Goal: Find specific page/section

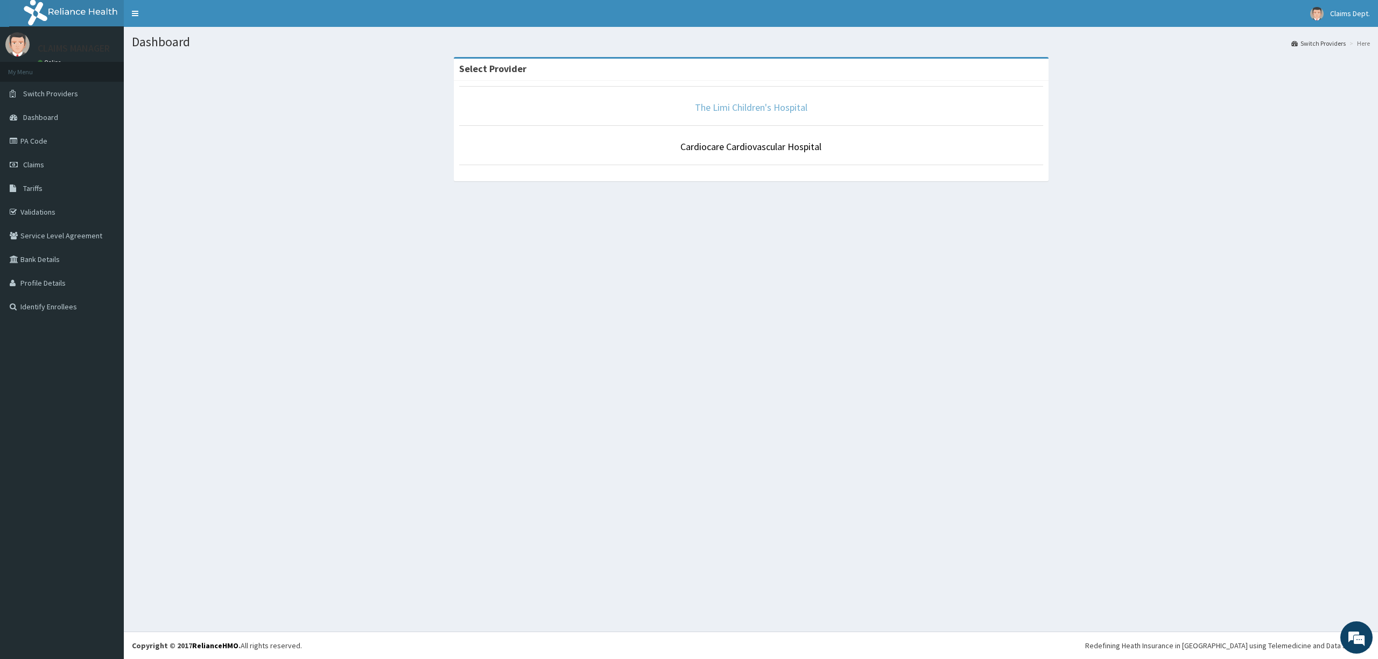
click at [708, 112] on link "The Limi Children's Hospital" at bounding box center [751, 107] width 112 height 12
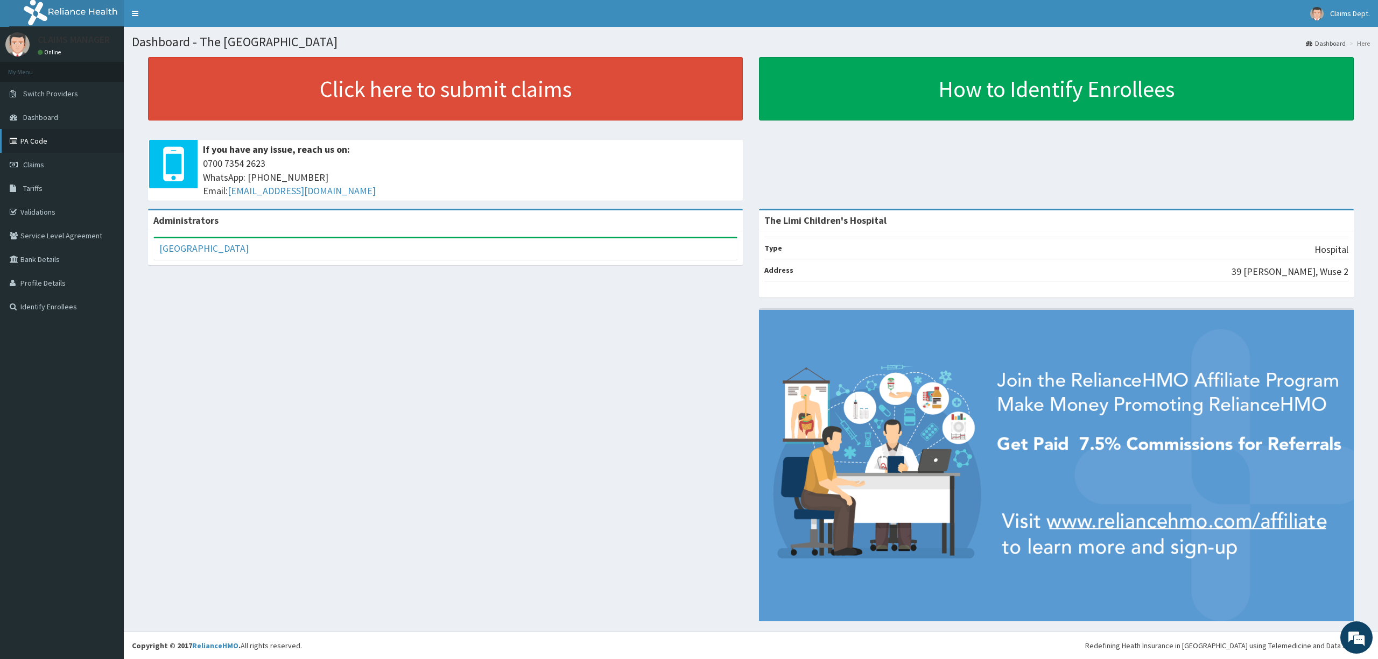
click at [54, 137] on link "PA Code" at bounding box center [62, 141] width 124 height 24
